Goal: Navigation & Orientation: Find specific page/section

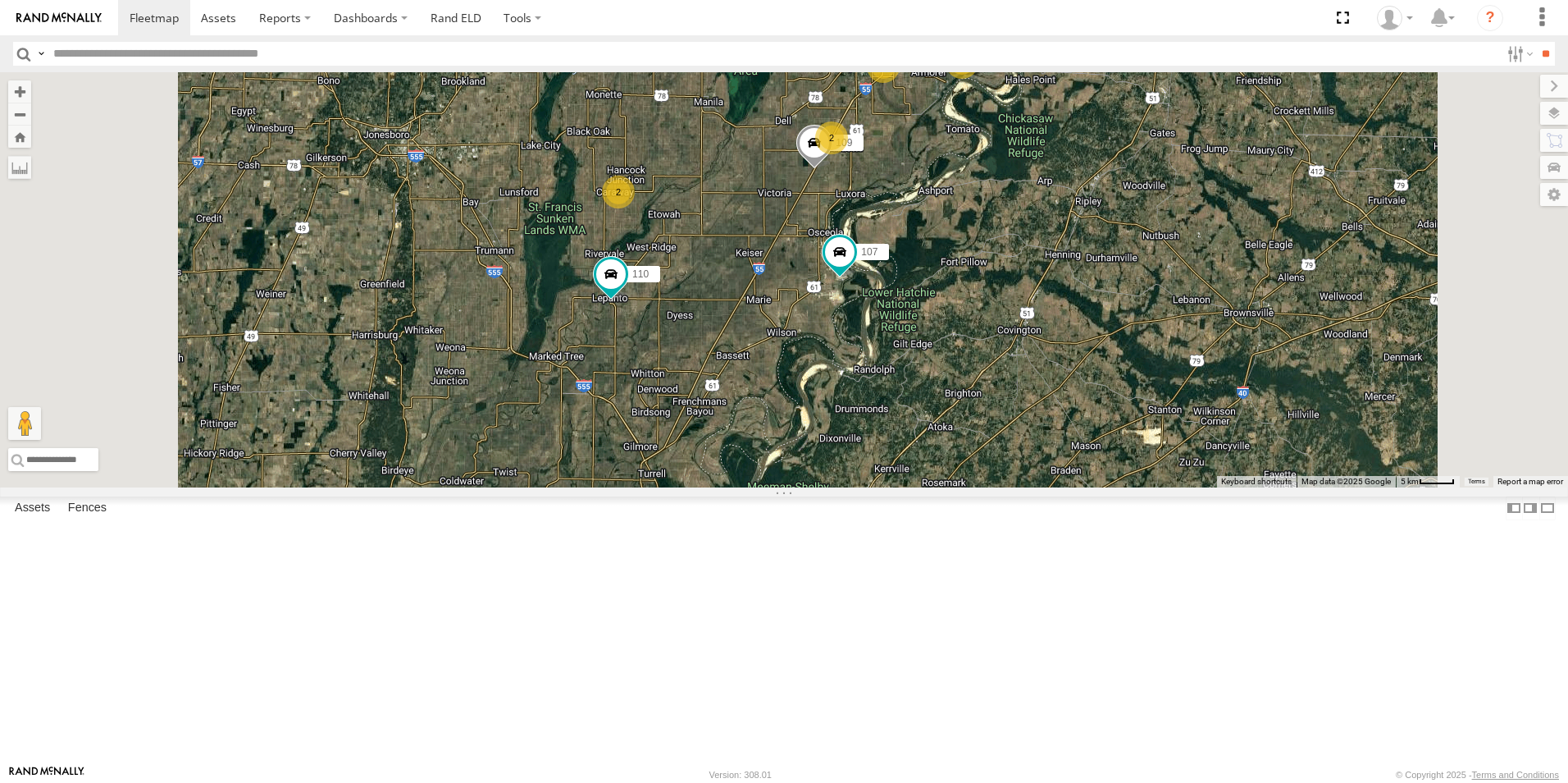
click at [0, 0] on span at bounding box center [0, 0] width 0 height 0
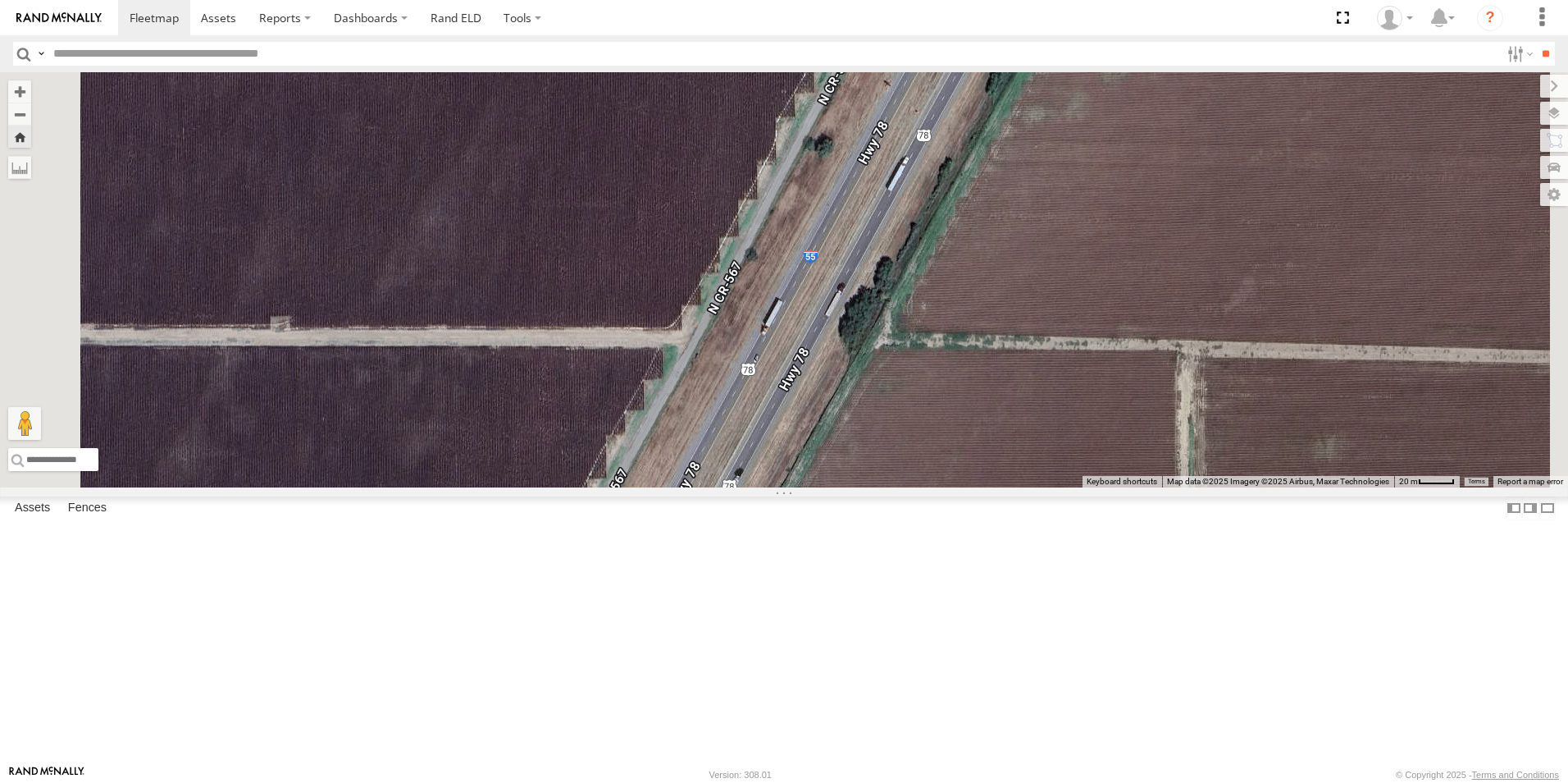
scroll to position [152, 0]
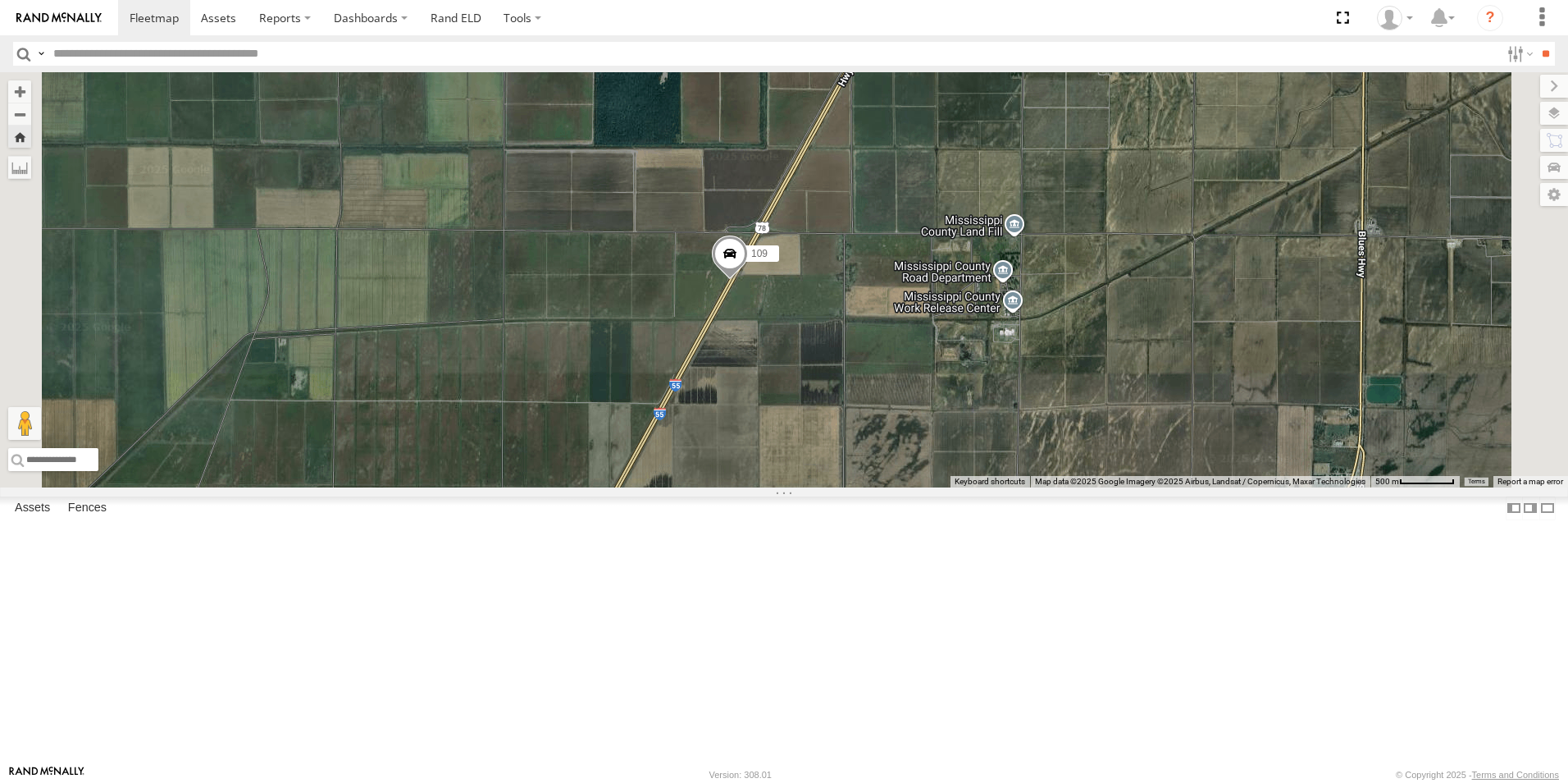
click at [748, 280] on span at bounding box center [730, 258] width 36 height 45
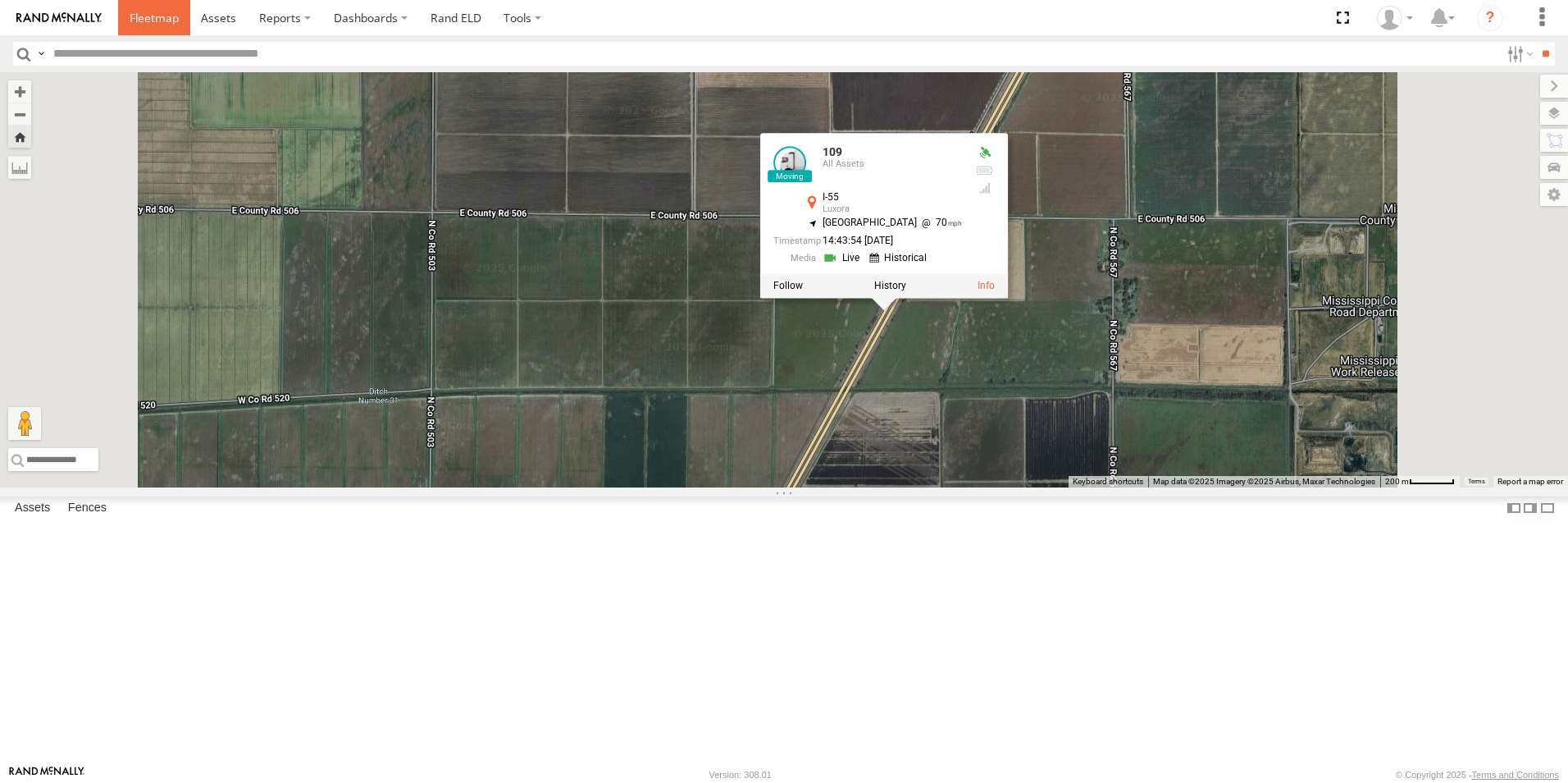
click at [169, 19] on span at bounding box center [154, 17] width 49 height 15
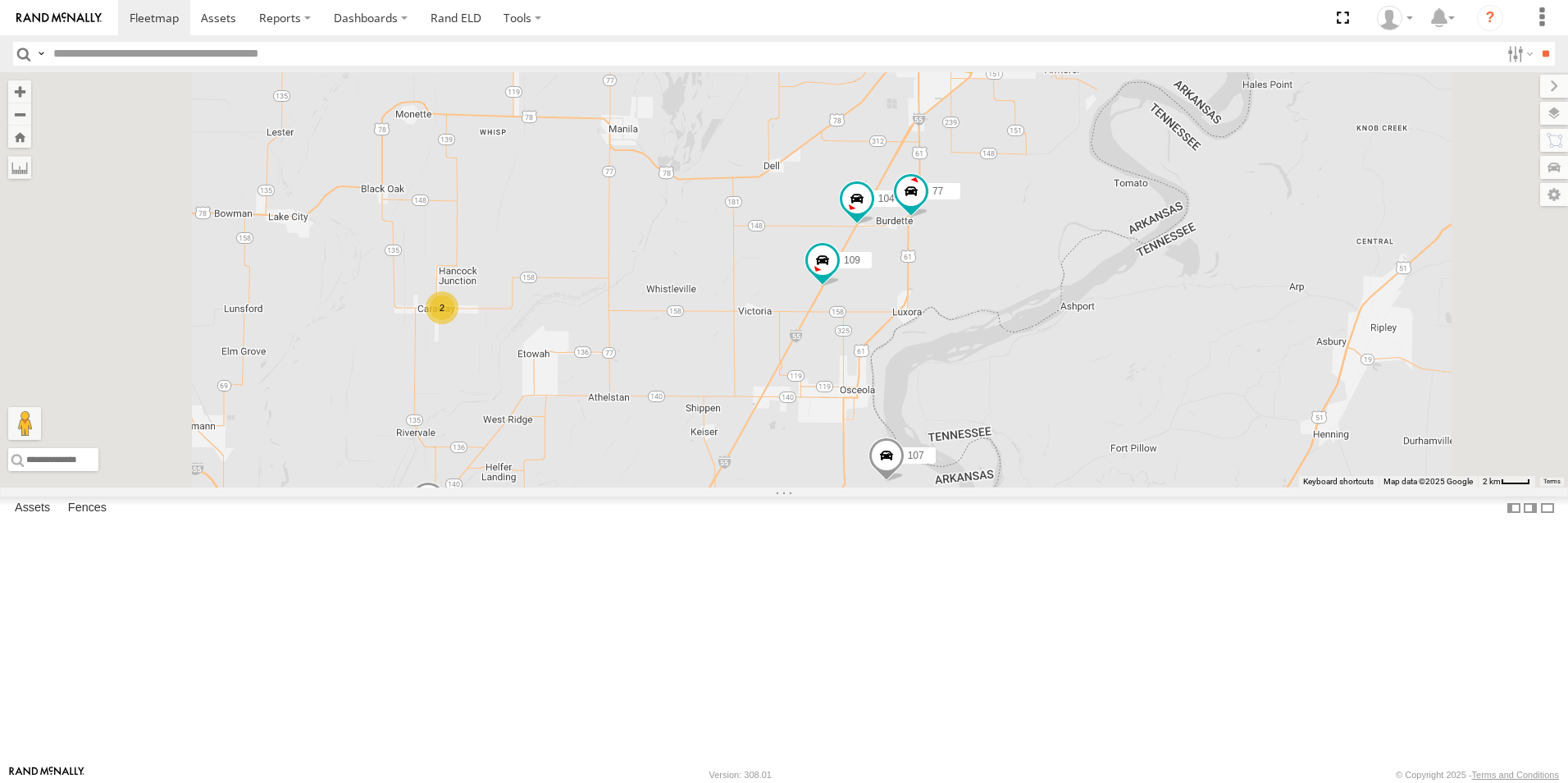
click at [1562, 112] on label at bounding box center [1554, 113] width 28 height 23
click at [0, 0] on span "Basemaps" at bounding box center [0, 0] width 0 height 0
click at [0, 0] on span "Satellite + Roadmap" at bounding box center [0, 0] width 0 height 0
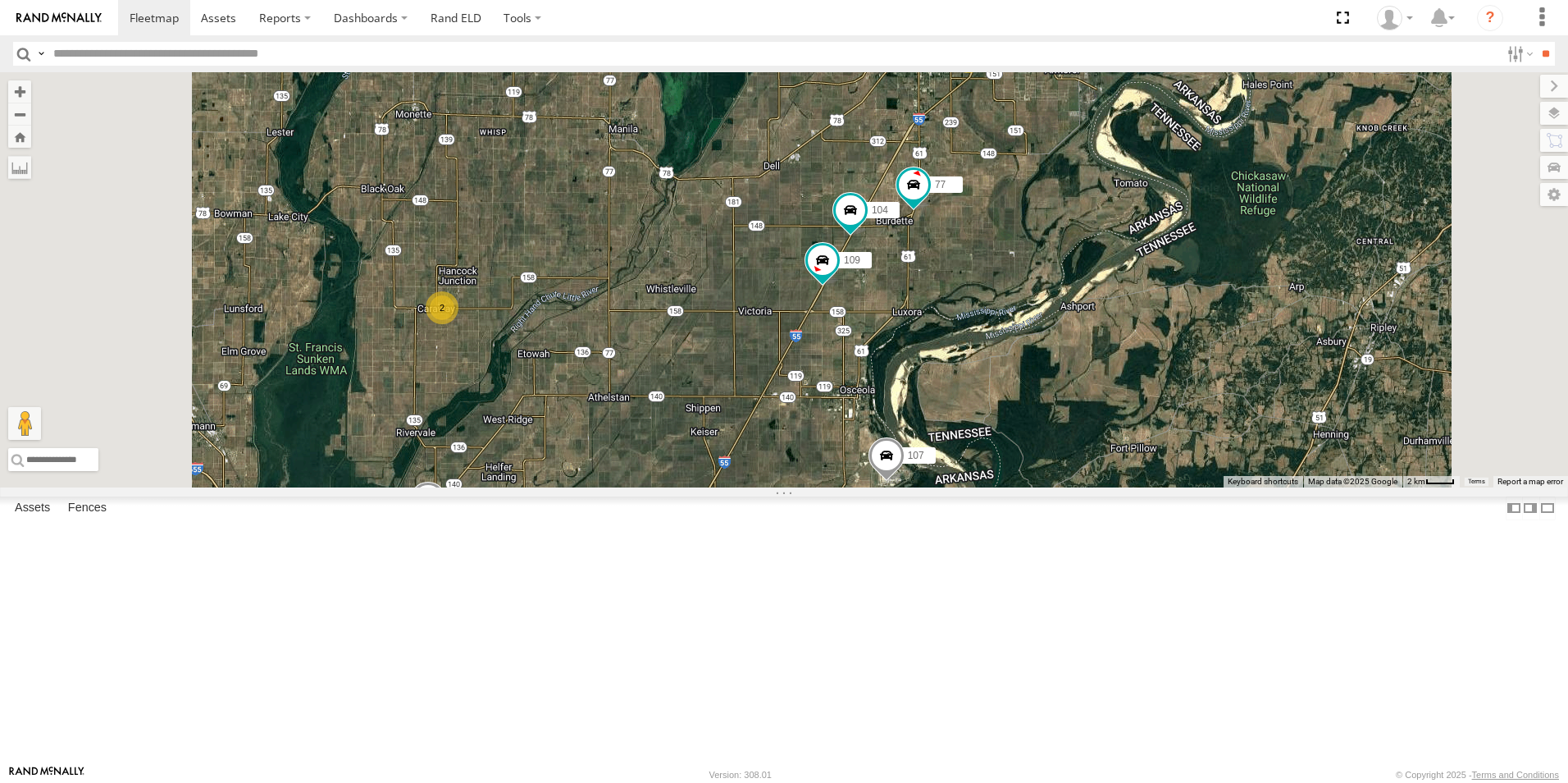
click at [0, 0] on span at bounding box center [0, 0] width 0 height 0
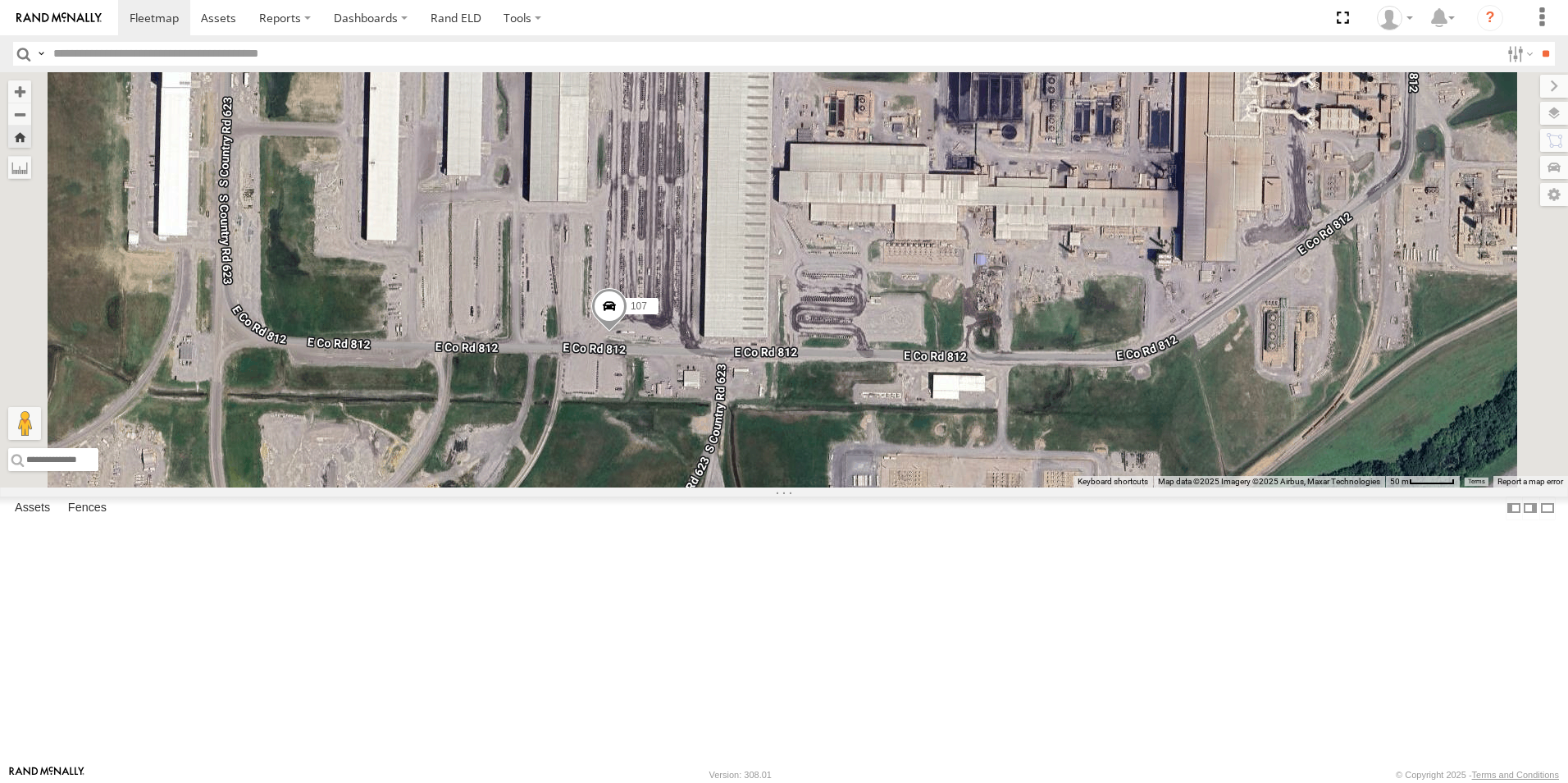
click at [157, 42] on input "text" at bounding box center [773, 54] width 1453 height 24
click at [169, 26] on link at bounding box center [154, 17] width 72 height 36
